Goal: Information Seeking & Learning: Learn about a topic

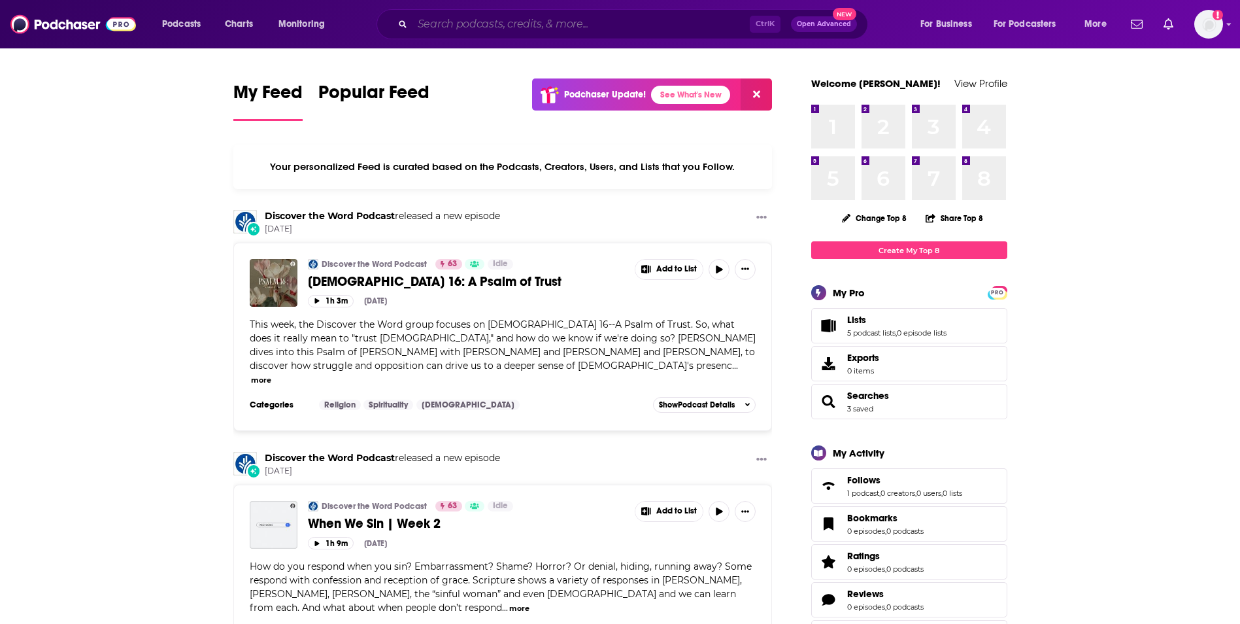
click at [482, 26] on input "Search podcasts, credits, & more..." at bounding box center [581, 24] width 337 height 21
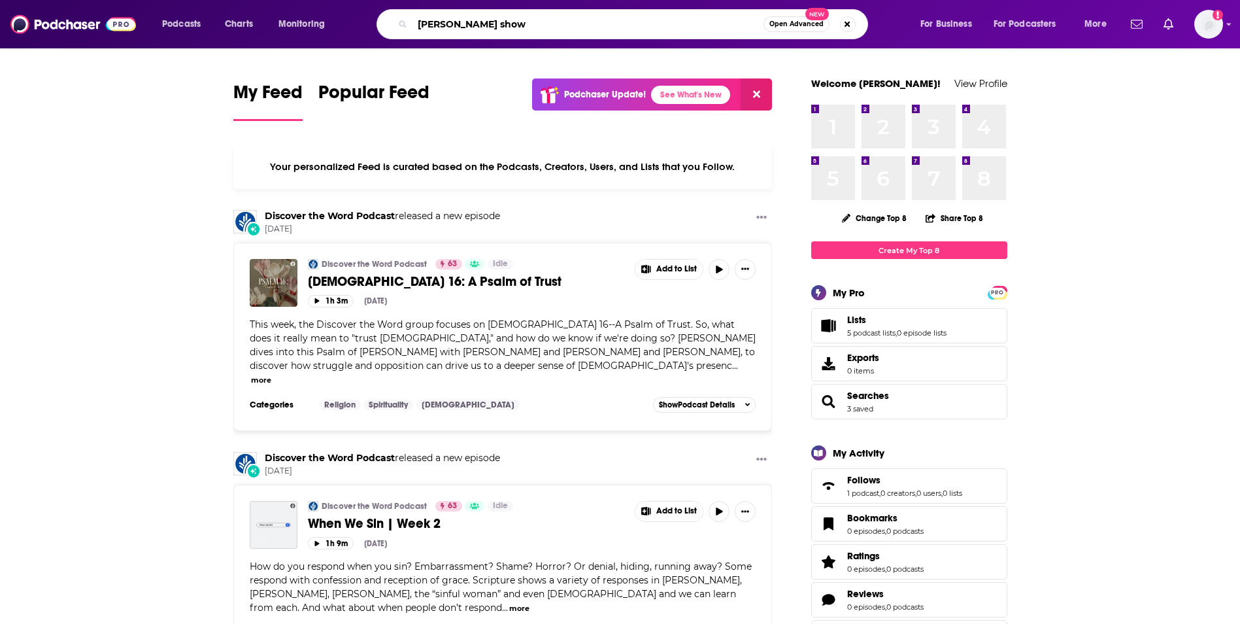
type input "[PERSON_NAME] show"
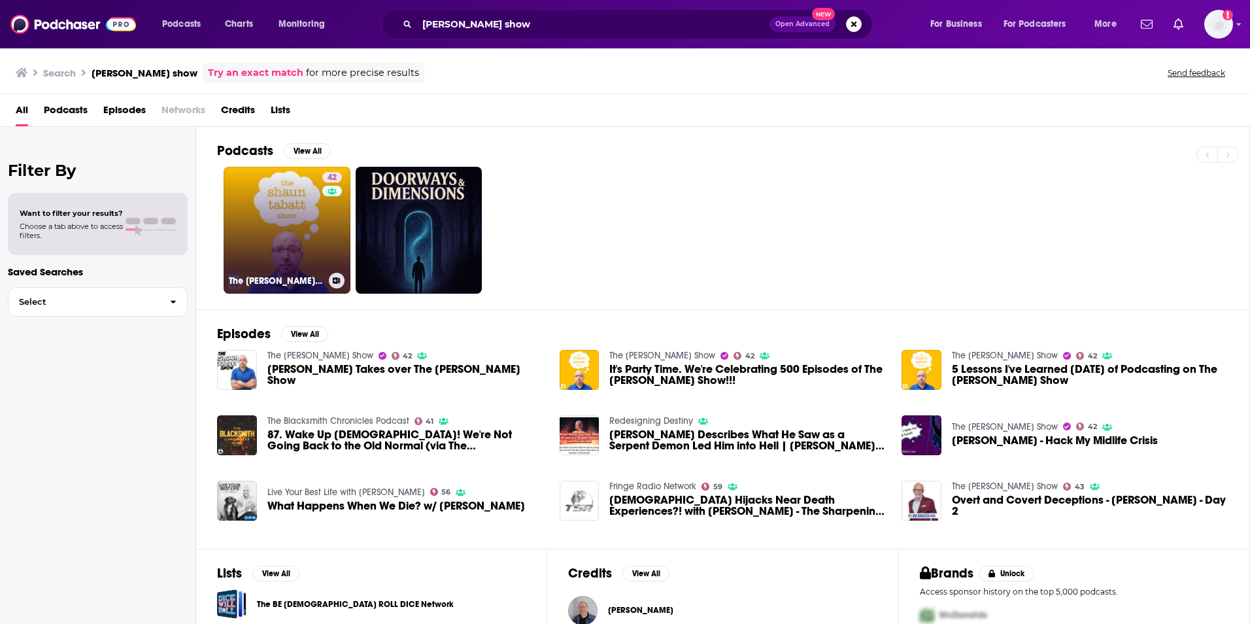
click at [284, 209] on link "42 The [PERSON_NAME] Show" at bounding box center [287, 230] width 127 height 127
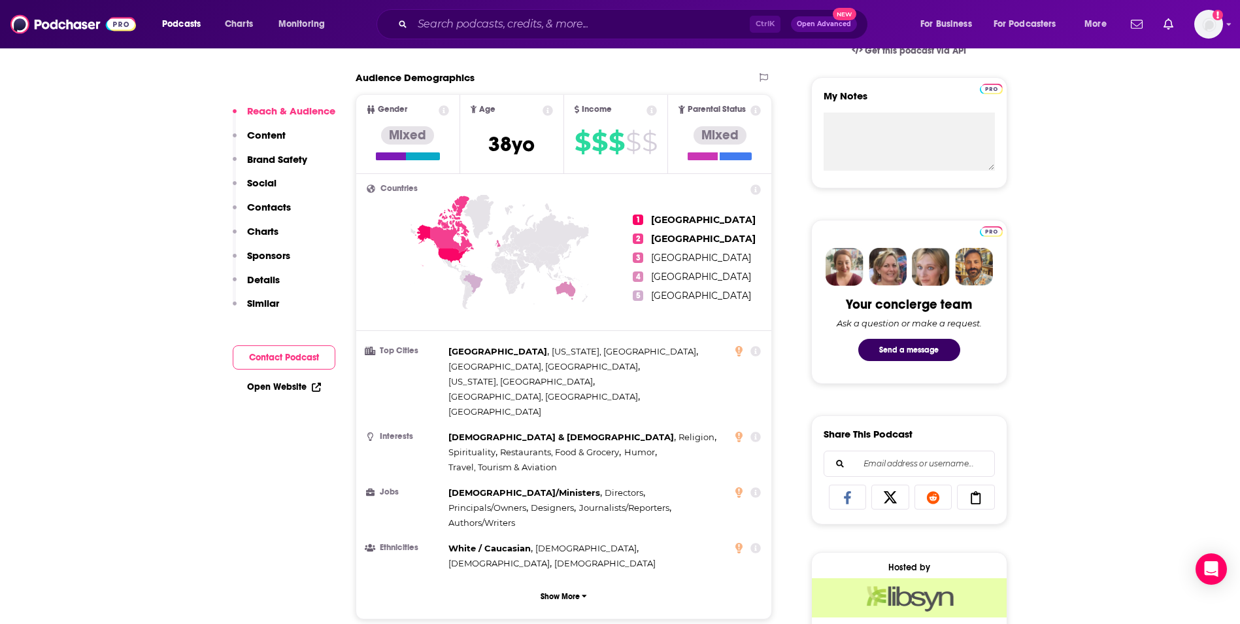
scroll to position [458, 0]
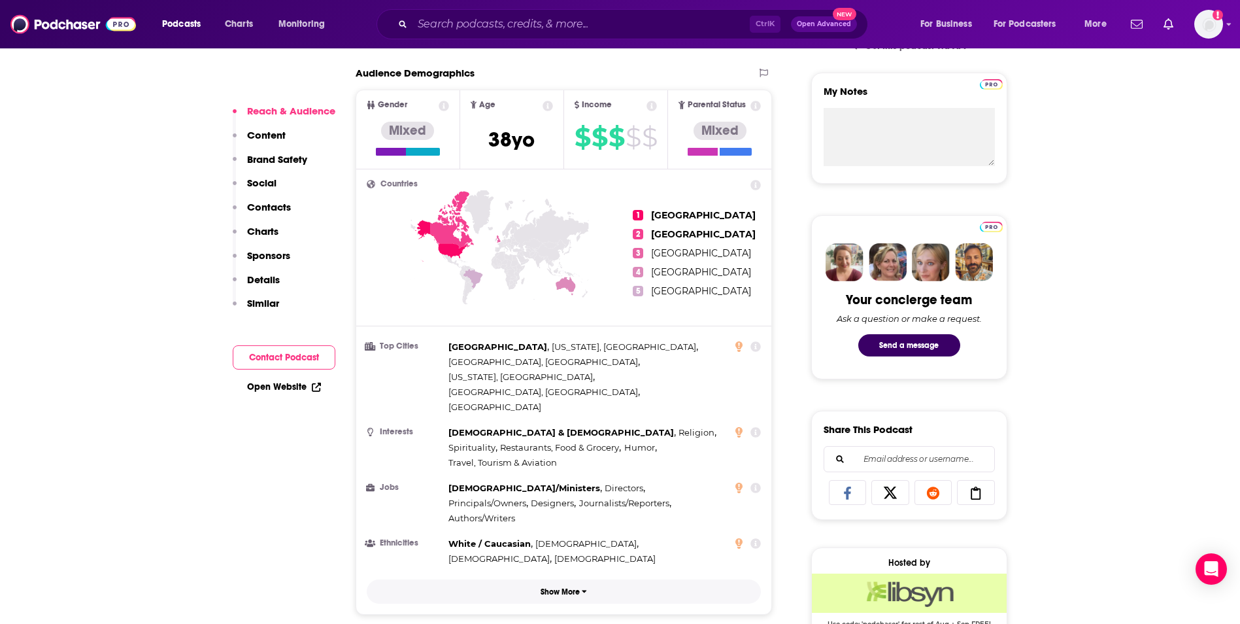
click at [568, 587] on p "Show More" at bounding box center [560, 591] width 39 height 9
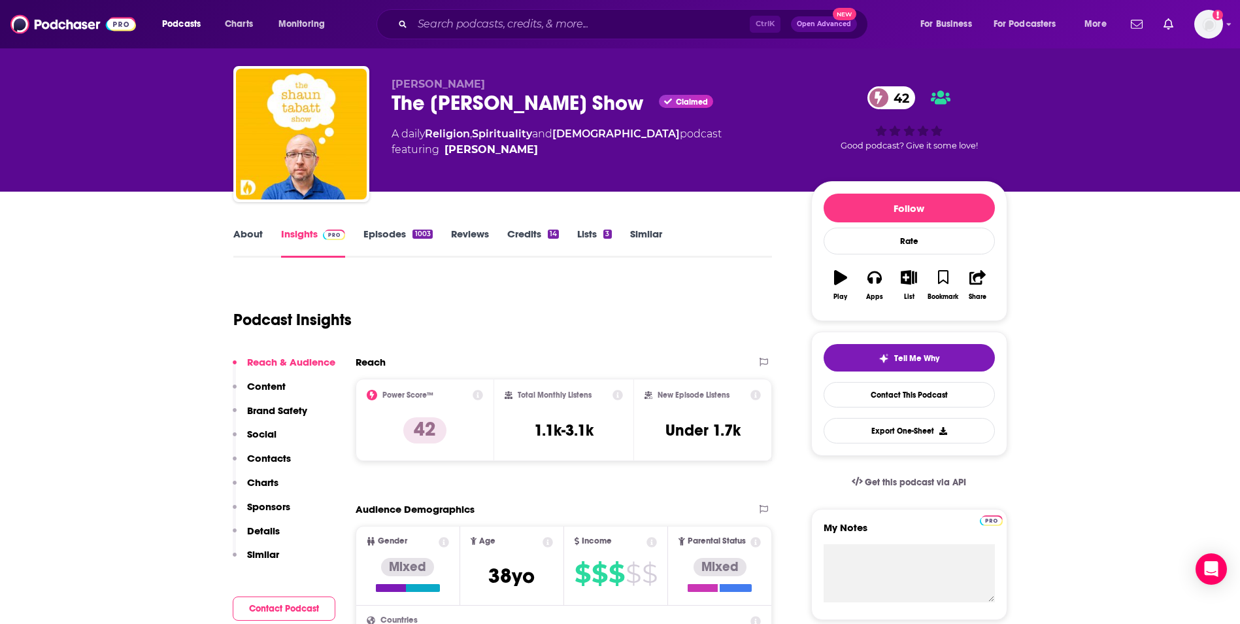
scroll to position [0, 0]
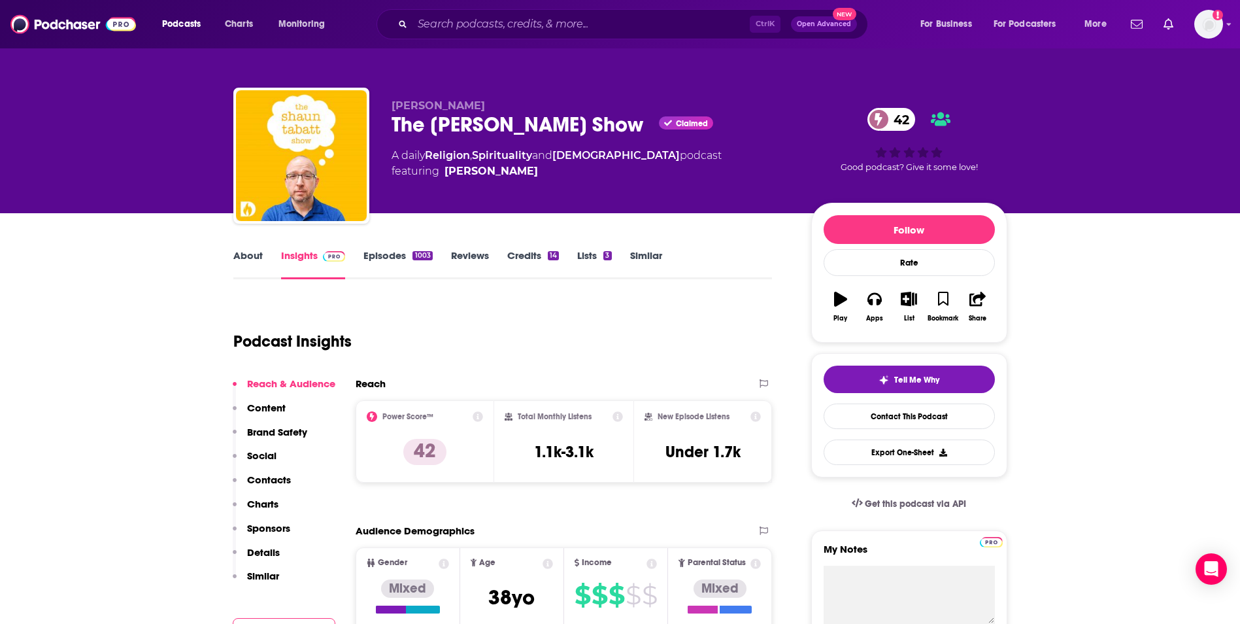
click at [520, 254] on link "Credits 14" at bounding box center [533, 264] width 52 height 30
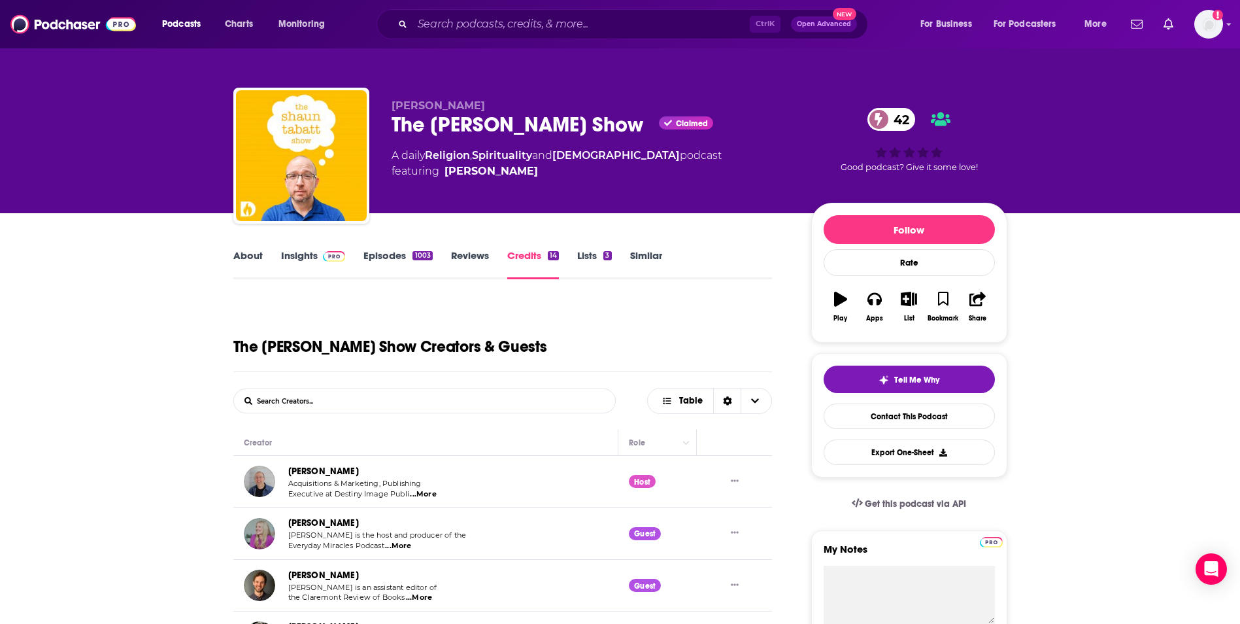
click at [248, 258] on link "About" at bounding box center [247, 264] width 29 height 30
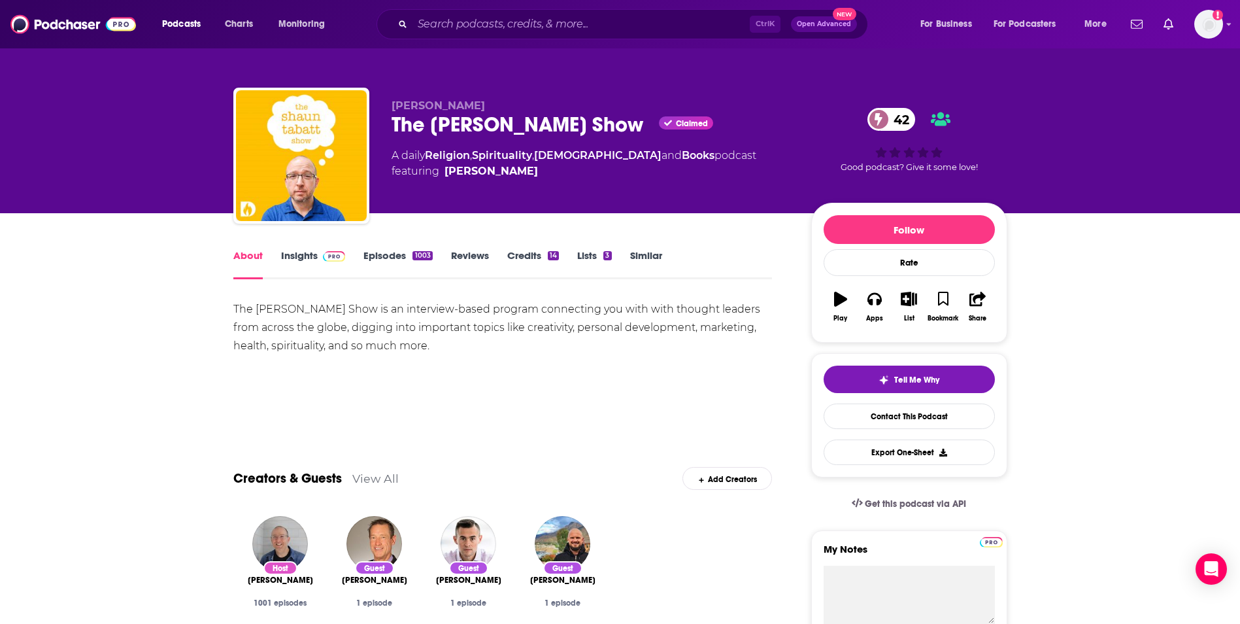
click at [301, 260] on link "Insights" at bounding box center [313, 264] width 65 height 30
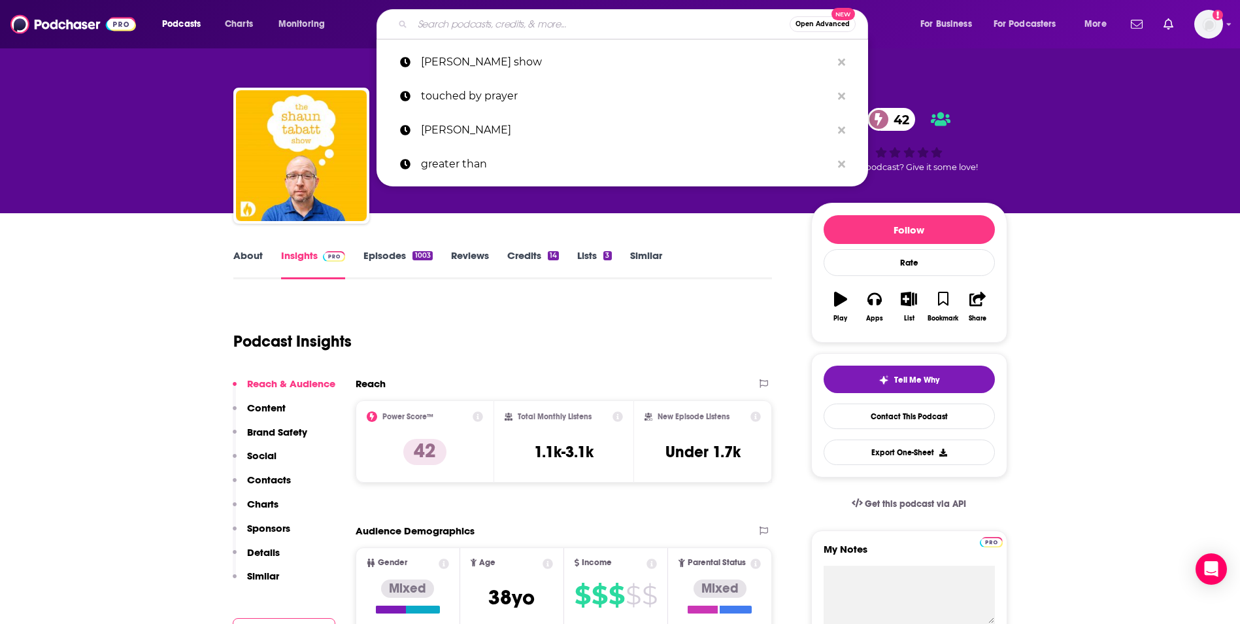
click at [442, 22] on input "Search podcasts, credits, & more..." at bounding box center [601, 24] width 377 height 21
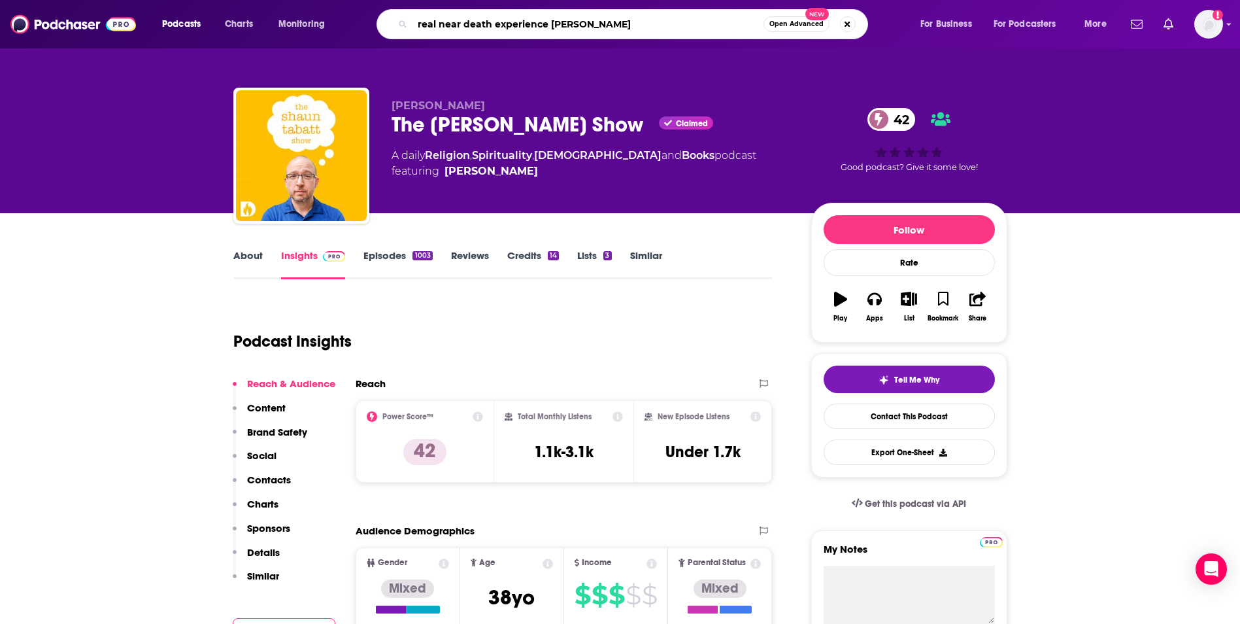
type input "real near death experience stories"
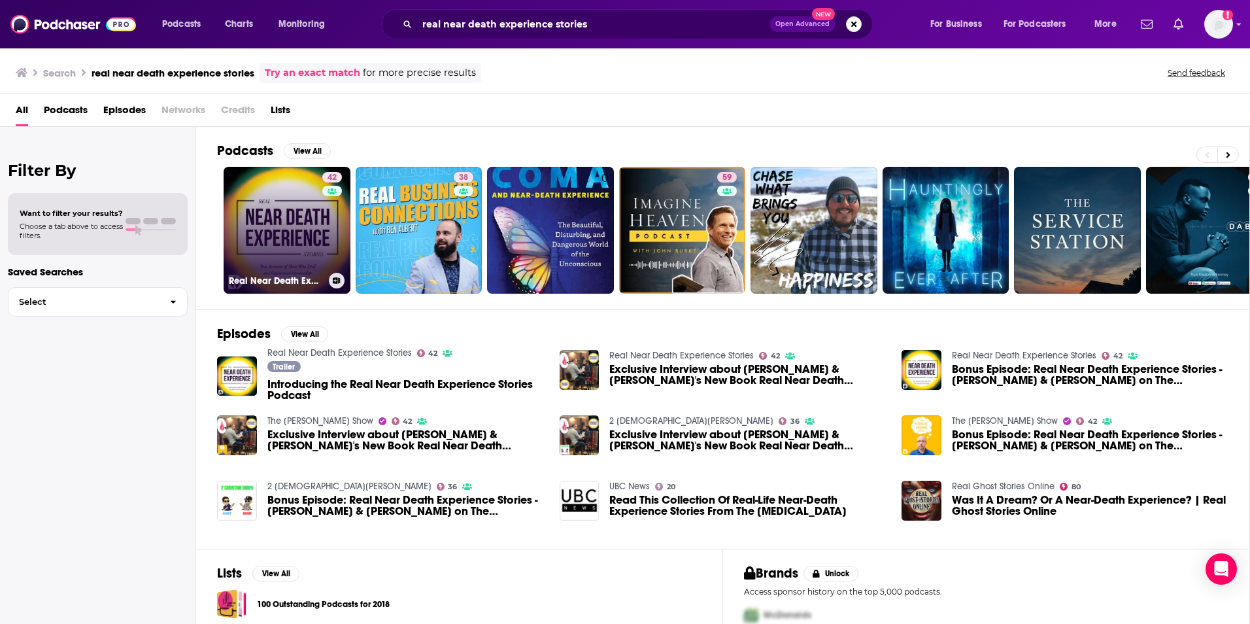
click at [290, 220] on link "42 Real Near Death Experience Stories" at bounding box center [287, 230] width 127 height 127
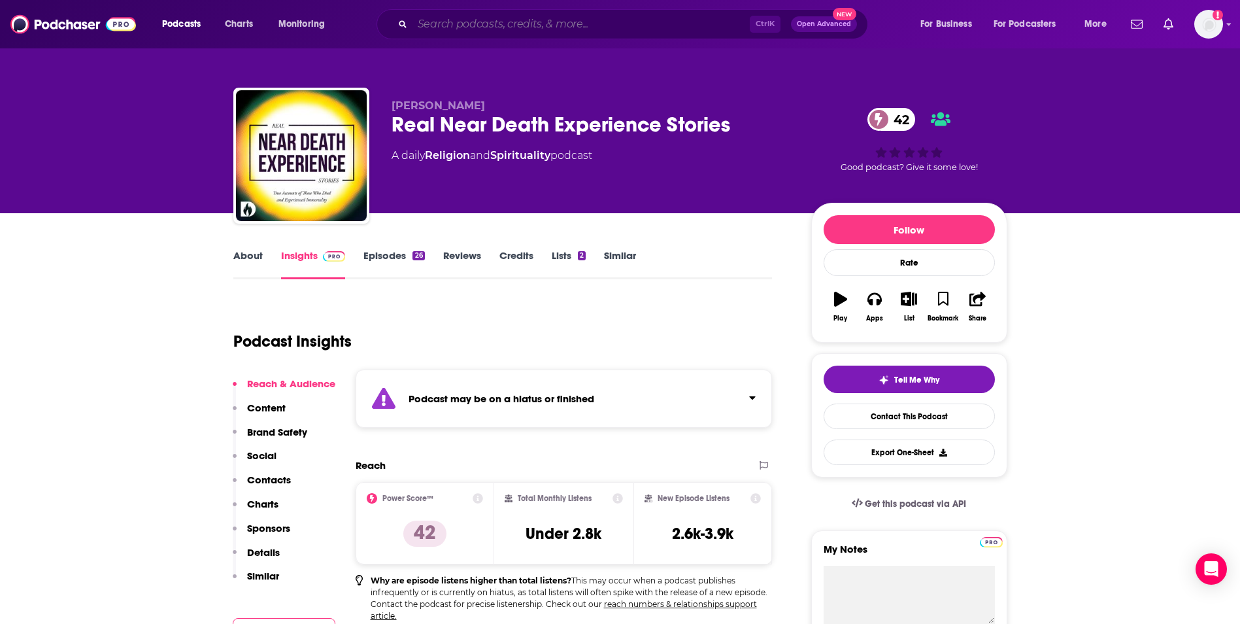
click at [527, 20] on input "Search podcasts, credits, & more..." at bounding box center [581, 24] width 337 height 21
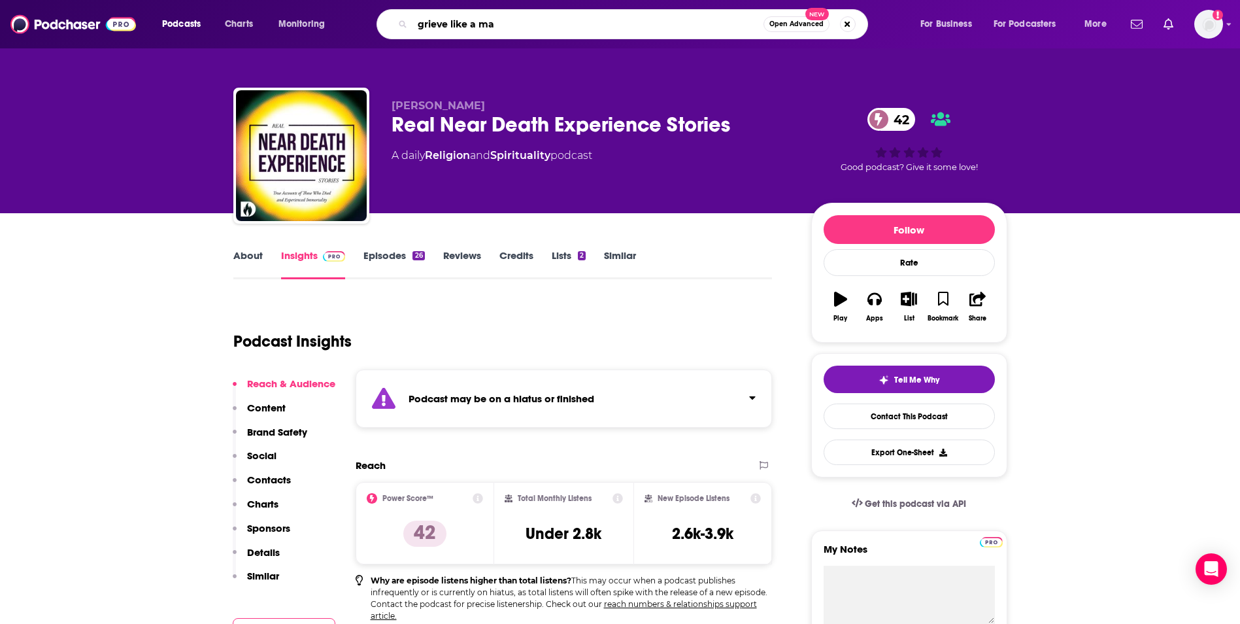
type input "grieve like a man"
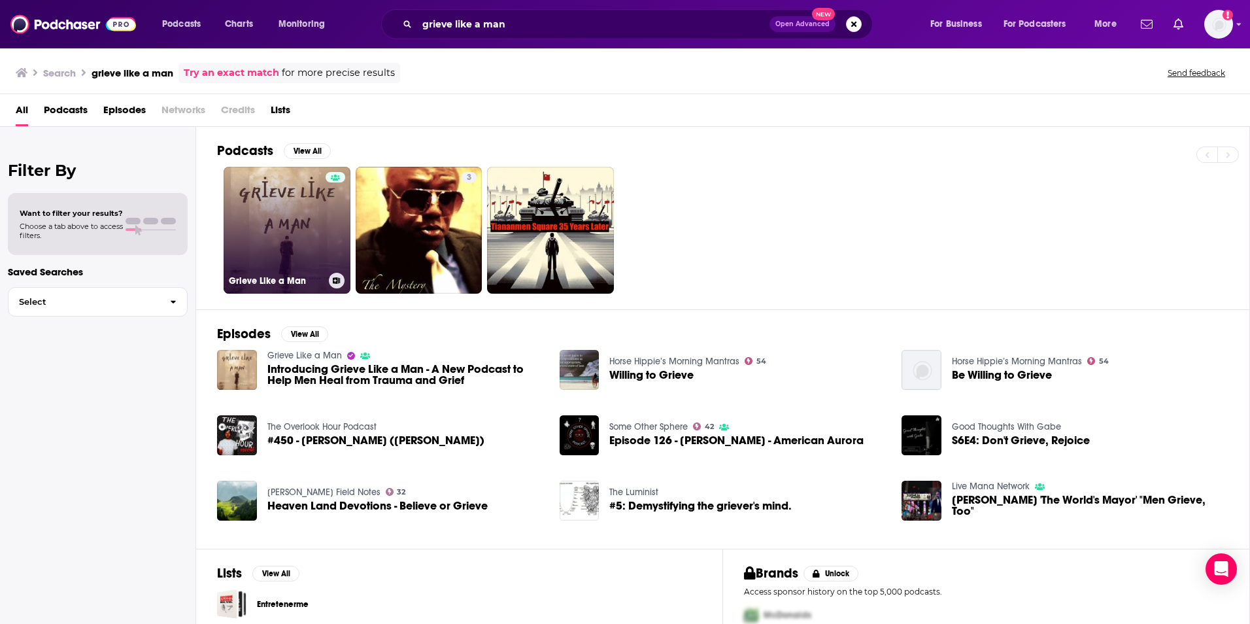
click at [281, 193] on link "Grieve Like a Man" at bounding box center [287, 230] width 127 height 127
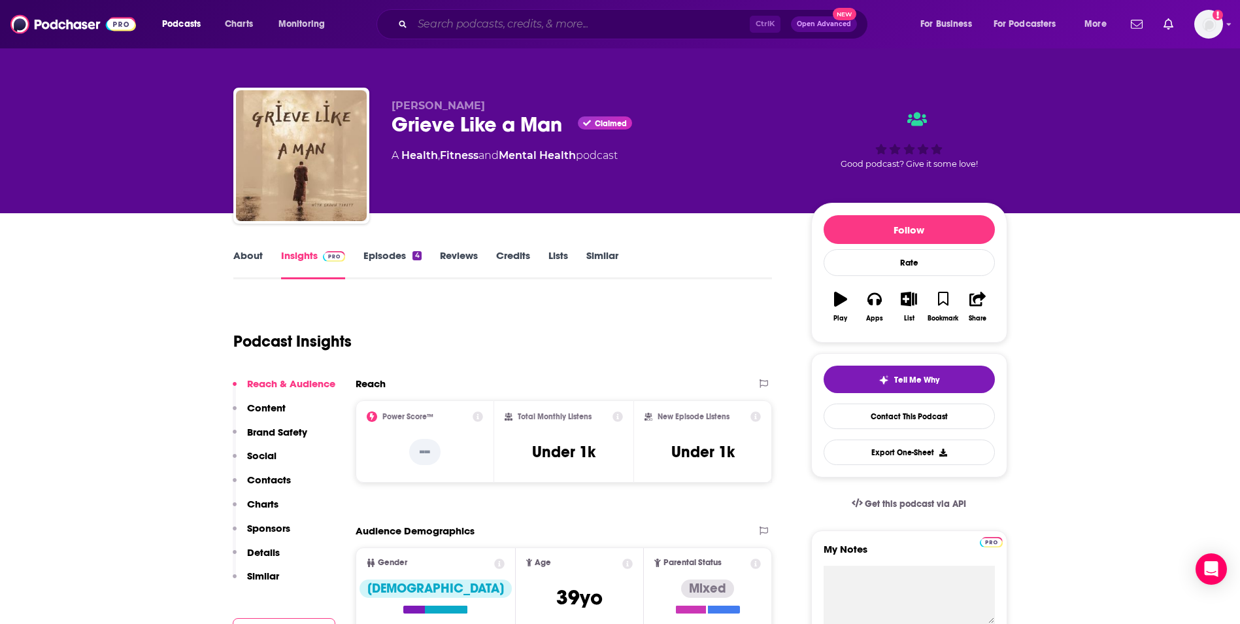
click at [447, 20] on input "Search podcasts, credits, & more..." at bounding box center [581, 24] width 337 height 21
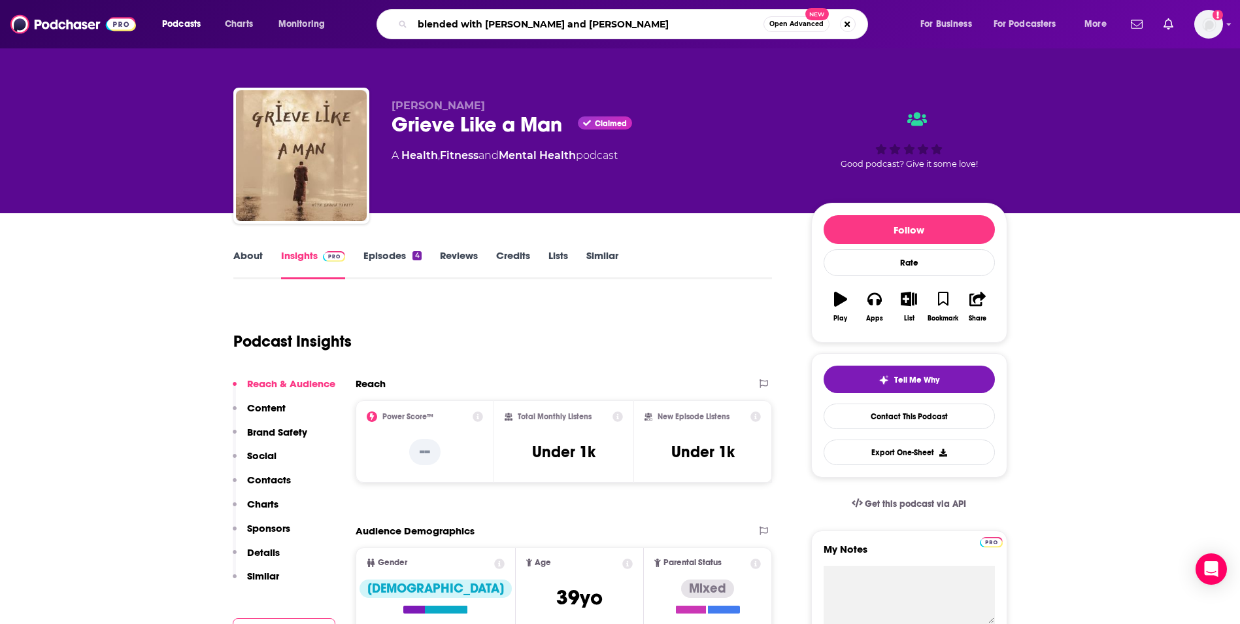
type input "blended with [PERSON_NAME] and [PERSON_NAME]"
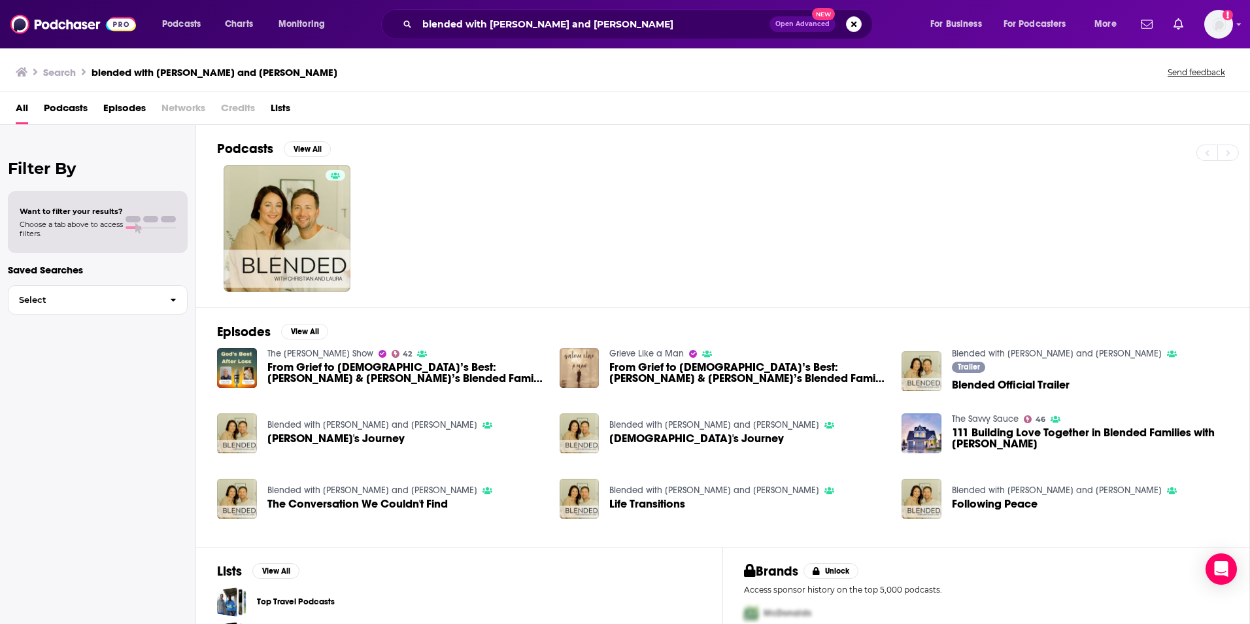
click at [194, 207] on div "Filter By Want to filter your results? Choose a tab above to access filters. Sa…" at bounding box center [98, 437] width 196 height 624
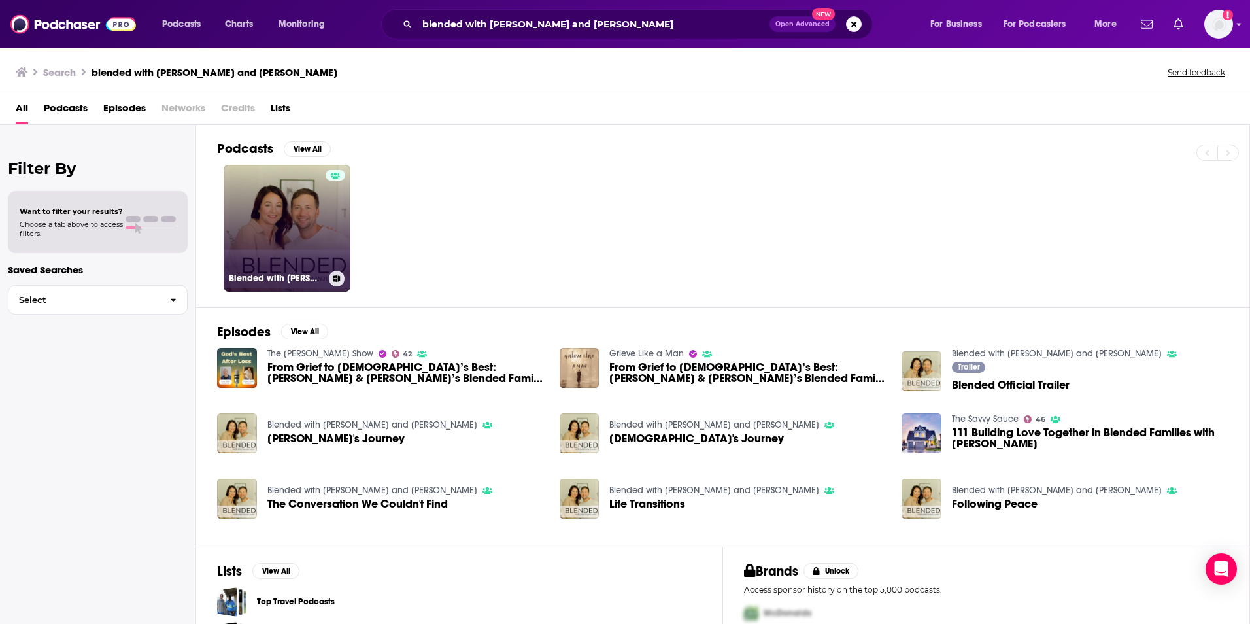
click at [279, 207] on link "Blended with [PERSON_NAME] and [PERSON_NAME]" at bounding box center [287, 228] width 127 height 127
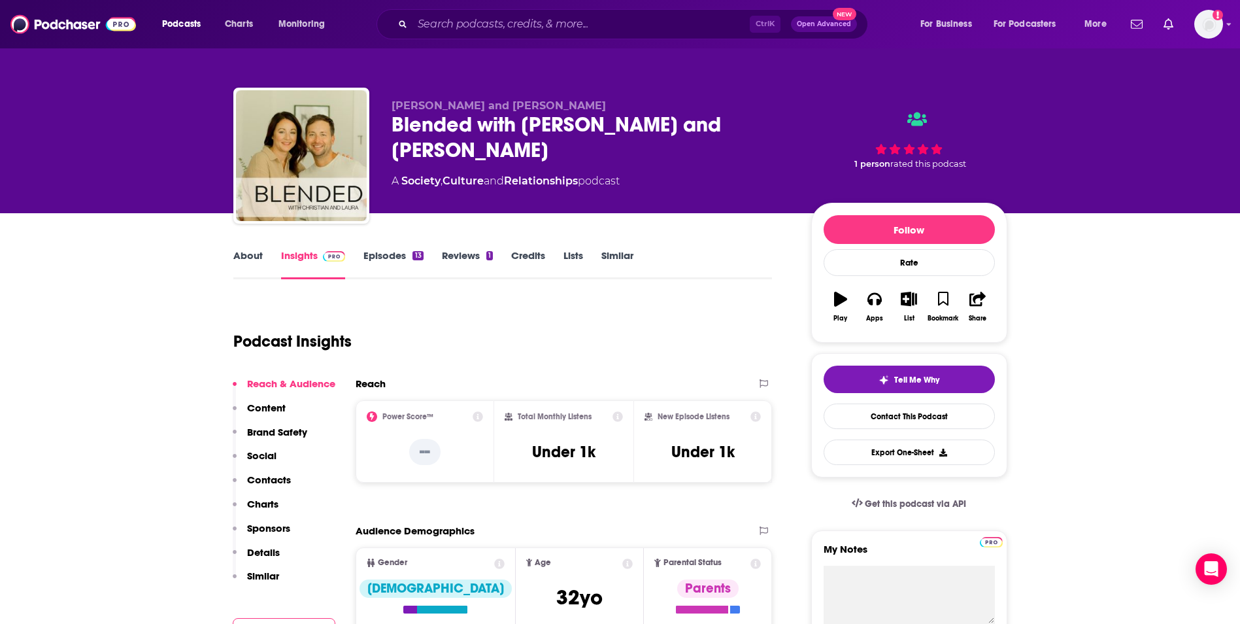
click at [465, 254] on link "Reviews 1" at bounding box center [467, 264] width 51 height 30
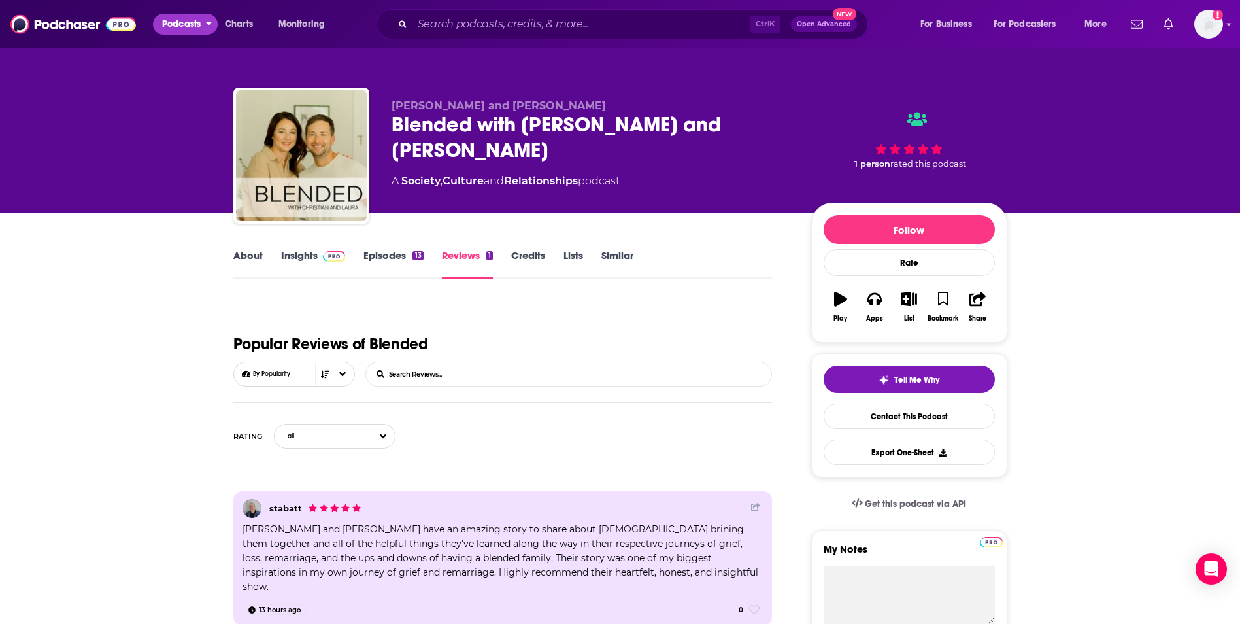
click at [184, 17] on span "Podcasts" at bounding box center [181, 24] width 39 height 18
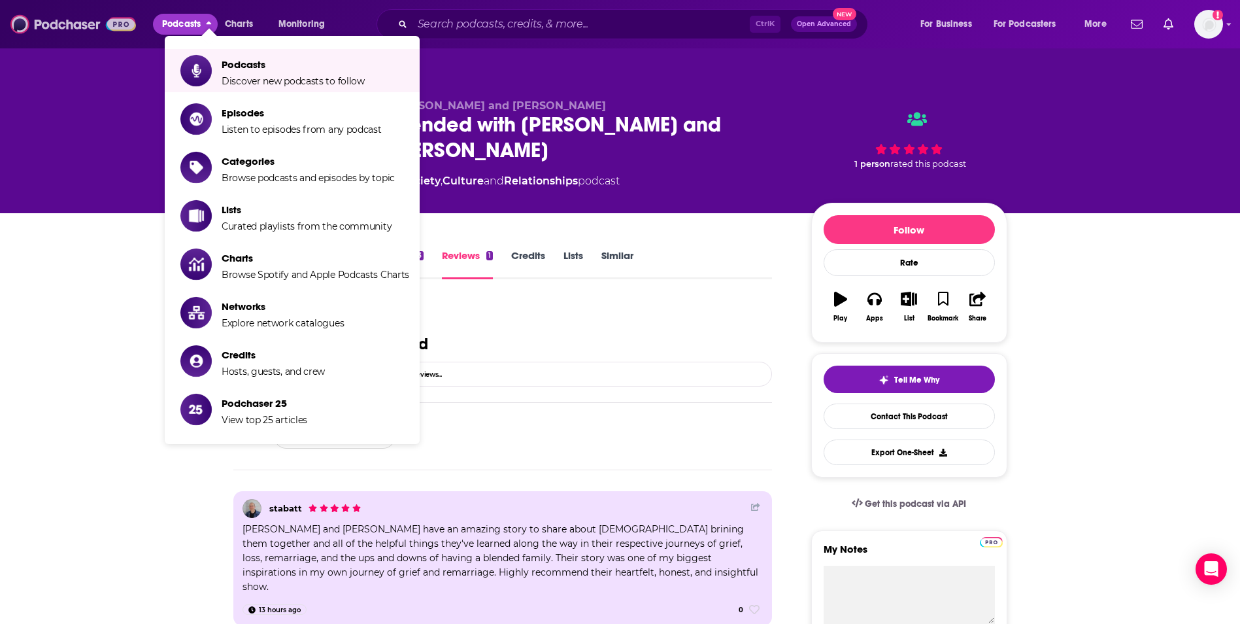
click at [60, 18] on img at bounding box center [73, 24] width 126 height 25
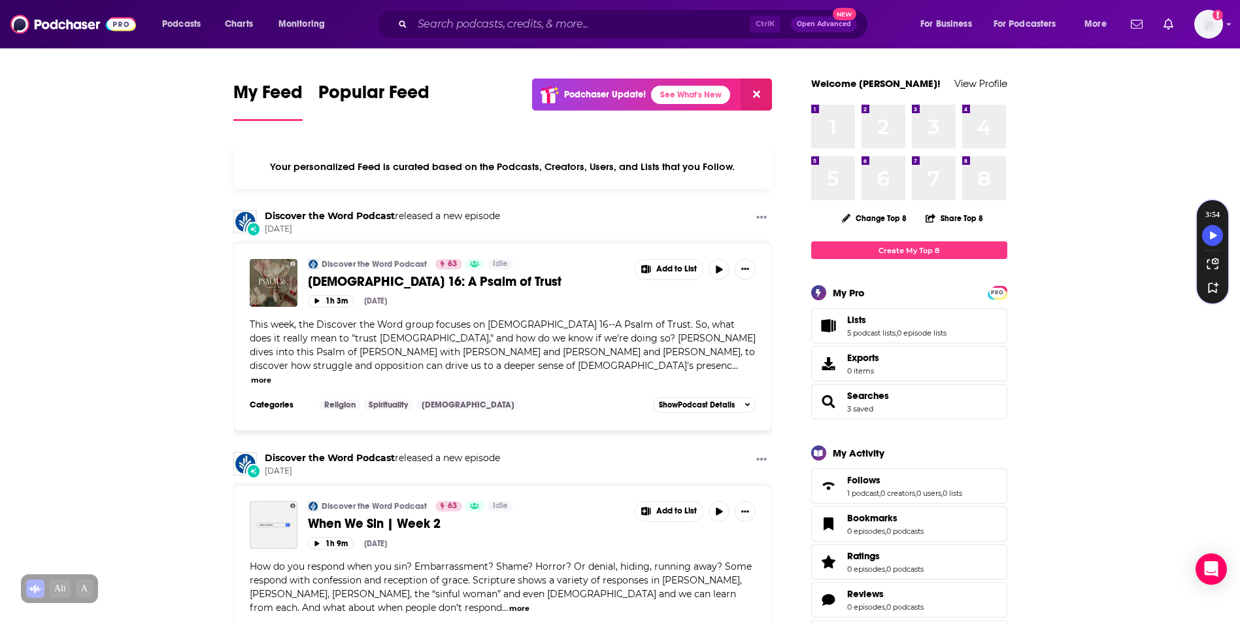
drag, startPoint x: 1129, startPoint y: 431, endPoint x: 1065, endPoint y: 134, distance: 303.7
